Goal: Task Accomplishment & Management: Manage account settings

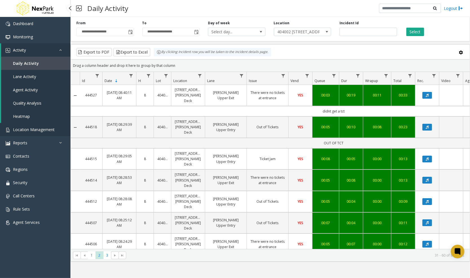
scroll to position [373, 0]
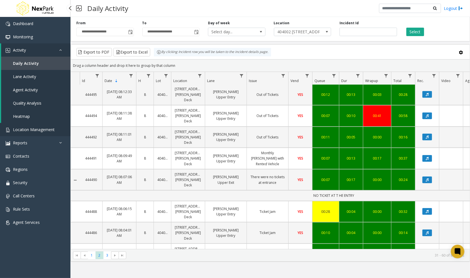
click at [47, 129] on span "Location Management" at bounding box center [34, 129] width 42 height 5
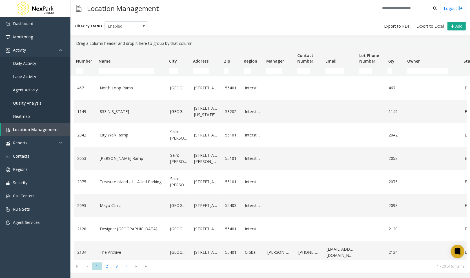
drag, startPoint x: 123, startPoint y: 75, endPoint x: 122, endPoint y: 69, distance: 6.0
click at [122, 69] on td "Name Filter" at bounding box center [131, 71] width 71 height 10
click at [122, 69] on input "Name Filter" at bounding box center [126, 71] width 55 height 6
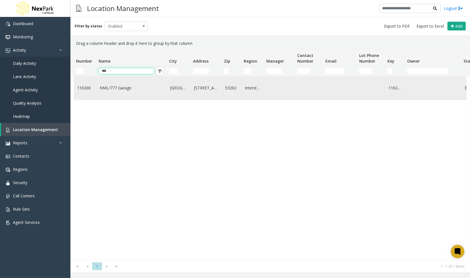
type input "***"
click at [126, 85] on link "NML/777 Garage" at bounding box center [132, 88] width 64 height 6
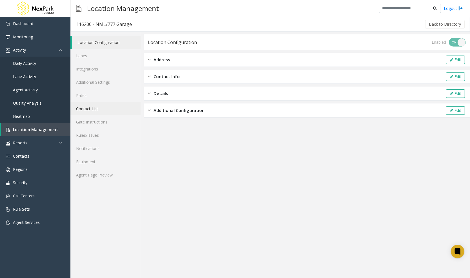
click at [98, 107] on link "Contact List" at bounding box center [106, 108] width 70 height 13
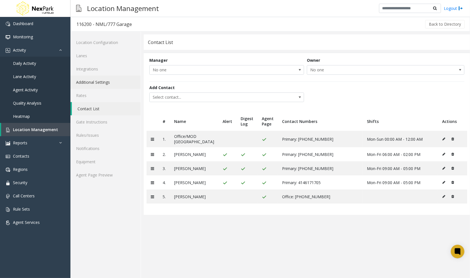
click at [89, 78] on link "Additional Settings" at bounding box center [106, 82] width 70 height 13
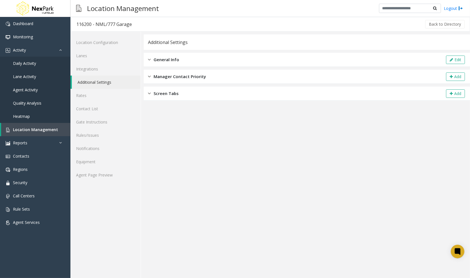
click at [179, 57] on span "General Info" at bounding box center [167, 59] width 26 height 6
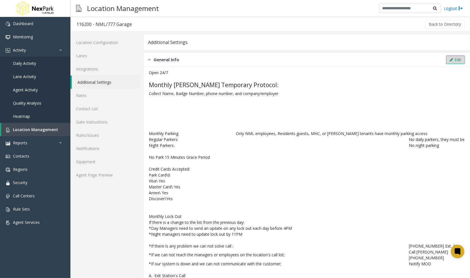
click at [454, 58] on button "Edit" at bounding box center [455, 60] width 19 height 8
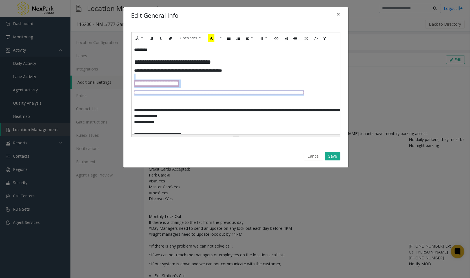
drag, startPoint x: 162, startPoint y: 99, endPoint x: 129, endPoint y: 79, distance: 38.2
click at [132, 79] on div "**********" at bounding box center [236, 89] width 209 height 90
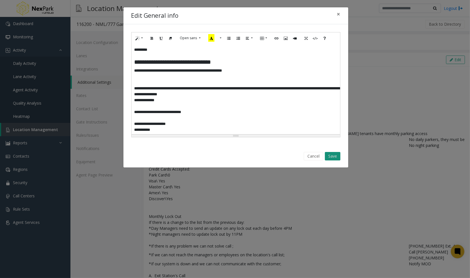
click at [333, 154] on button "Save" at bounding box center [333, 156] width 16 height 8
